Goal: Manage account settings

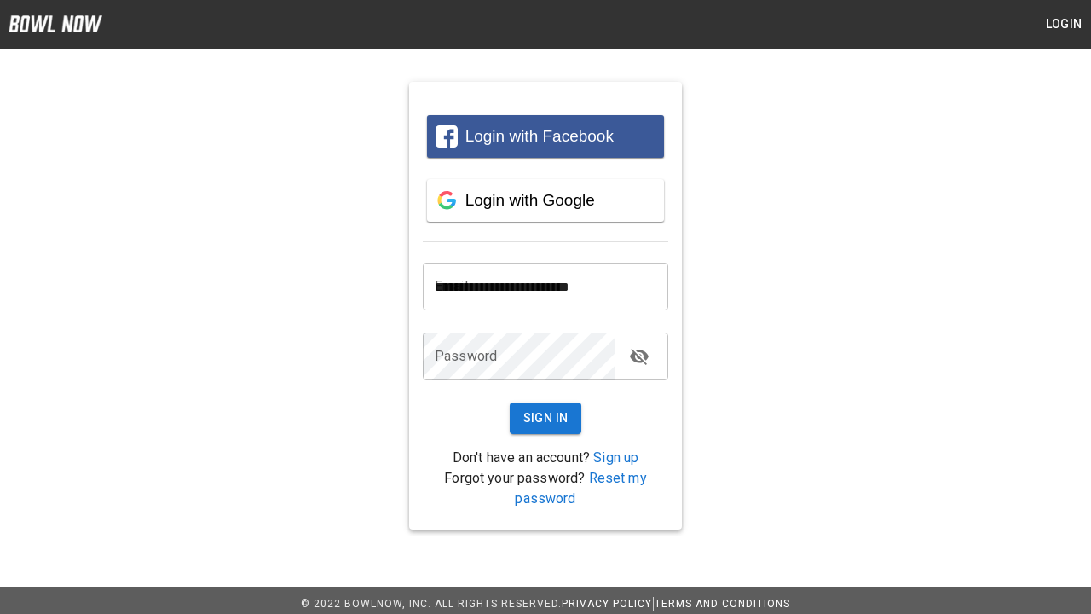
type input "**********"
click at [546, 418] on button "Sign In" at bounding box center [546, 418] width 72 height 32
